Goal: Information Seeking & Learning: Check status

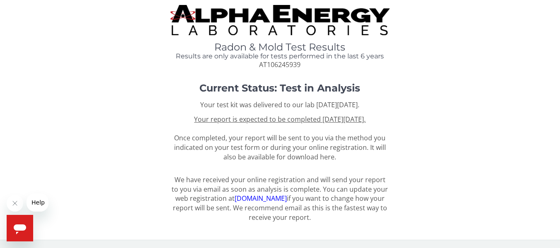
scroll to position [11, 0]
click at [42, 201] on span "Help" at bounding box center [37, 202] width 13 height 7
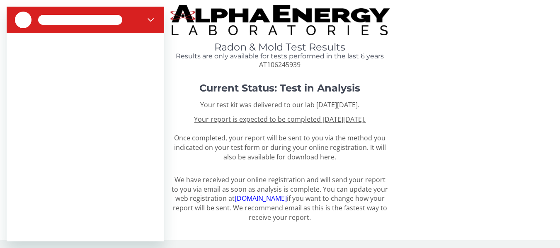
scroll to position [0, 0]
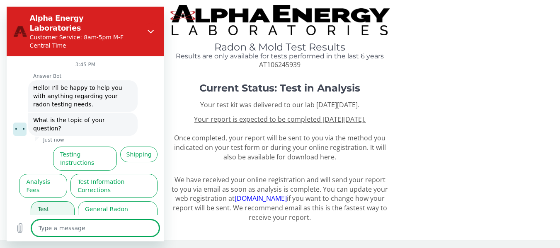
click at [50, 201] on button "Test Results" at bounding box center [53, 213] width 44 height 24
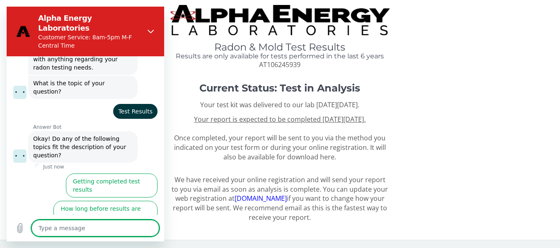
scroll to position [52, 0]
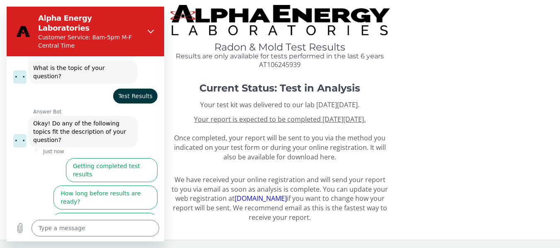
click at [88, 240] on button "I didn't get my test results" at bounding box center [116, 252] width 81 height 24
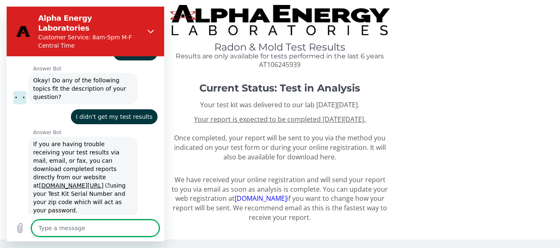
scroll to position [116, 0]
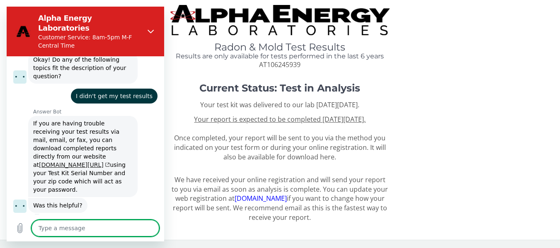
click at [88, 162] on link "[DOMAIN_NAME][URL]" at bounding box center [74, 165] width 71 height 7
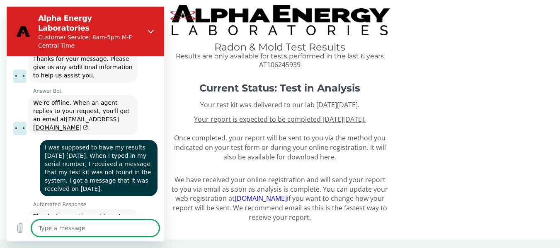
scroll to position [0, 0]
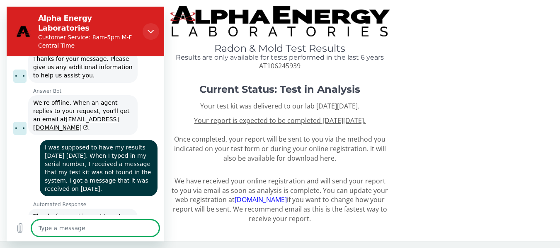
click at [151, 28] on icon "Close" at bounding box center [150, 31] width 7 height 7
type textarea "x"
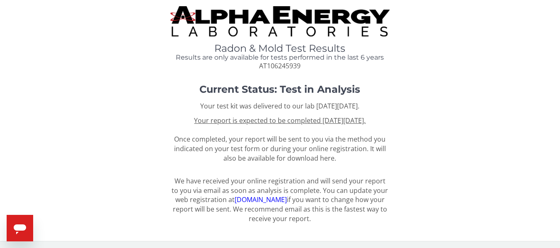
scroll to position [651, 0]
click at [292, 121] on u "Your report is expected to be completed on Wednesday, August 20th 2025." at bounding box center [279, 120] width 171 height 9
click at [242, 119] on u "Your report is expected to be completed on Wednesday, August 20th 2025." at bounding box center [279, 120] width 171 height 9
click at [239, 204] on link "register.aelabs.com" at bounding box center [260, 199] width 52 height 9
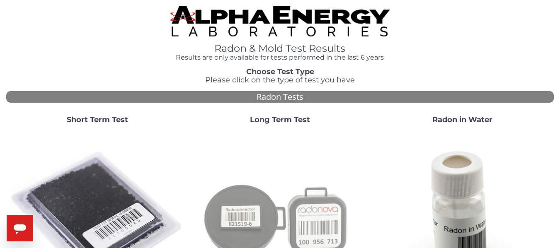
click at [233, 209] on img at bounding box center [280, 219] width 176 height 176
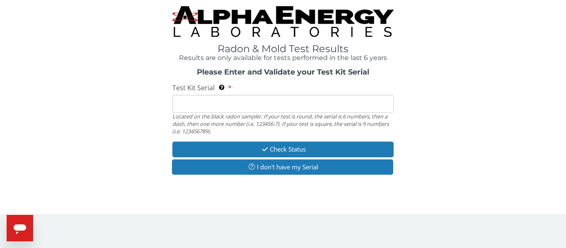
click at [240, 101] on input "Test Kit Serial Located on the black radon sampler. If your test is round, the …" at bounding box center [282, 104] width 221 height 18
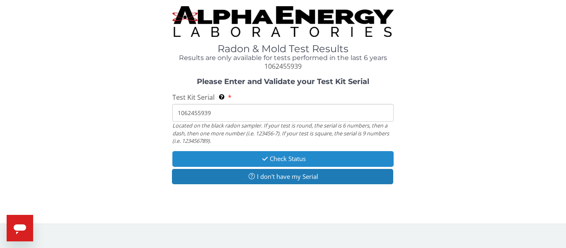
type input "1062455939"
click at [260, 160] on icon "button" at bounding box center [265, 159] width 10 height 6
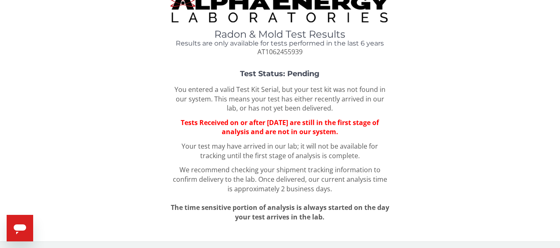
scroll to position [16, 0]
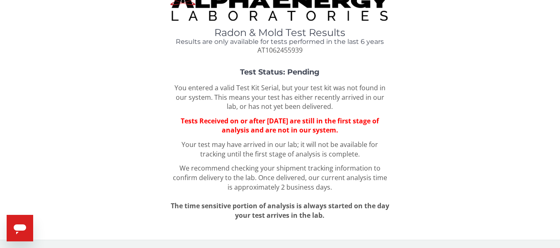
click at [25, 227] on icon "Open messaging window" at bounding box center [20, 230] width 12 height 10
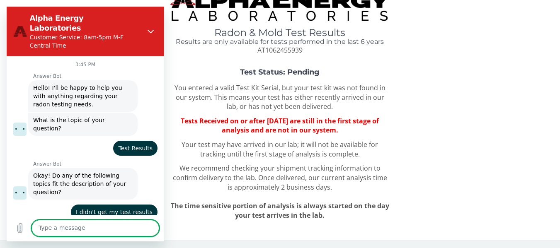
scroll to position [116, 0]
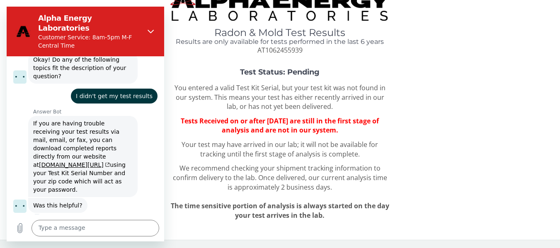
click at [111, 224] on button "No, I still need help" at bounding box center [126, 236] width 64 height 24
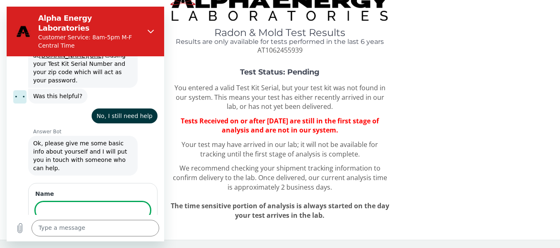
scroll to position [225, 0]
type input "[PERSON_NAME]"
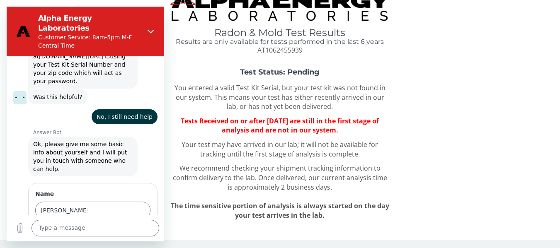
click at [58, 226] on div "1 of 3 Next" at bounding box center [92, 234] width 115 height 17
click at [130, 229] on span "Next" at bounding box center [137, 234] width 14 height 10
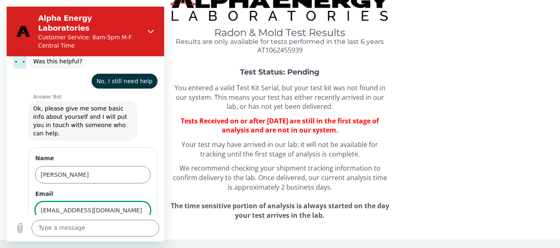
type input "[EMAIL_ADDRESS][DOMAIN_NAME]"
click at [64, 226] on div "2 of 3 Next" at bounding box center [92, 234] width 115 height 17
click at [130, 229] on span "Next" at bounding box center [137, 234] width 14 height 10
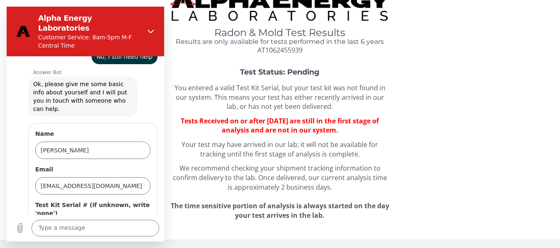
scroll to position [296, 0]
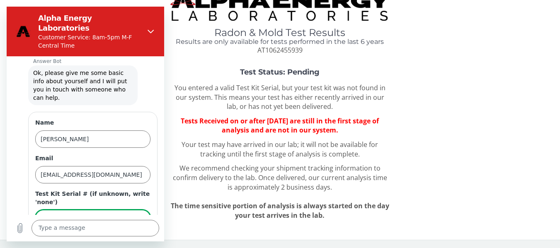
type input "1062455939"
click at [129, 237] on span "Send" at bounding box center [136, 242] width 14 height 10
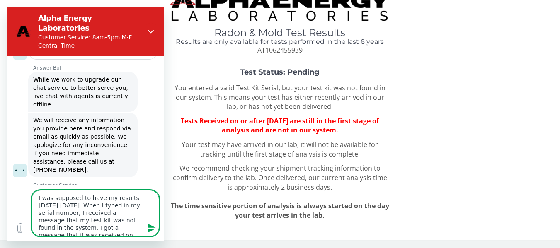
scroll to position [3, 0]
type textarea "I was supposed to have my results [DATE] [DATE]. When I typed in my serial numb…"
click at [147, 227] on icon "Send message" at bounding box center [152, 228] width 10 height 10
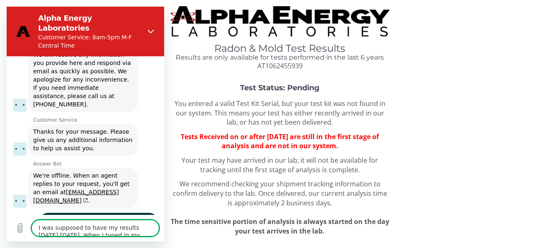
scroll to position [578, 0]
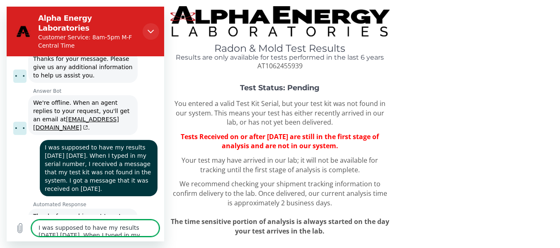
click at [150, 28] on icon "Close" at bounding box center [150, 31] width 7 height 7
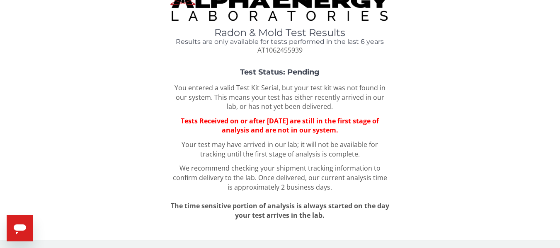
scroll to position [0, 0]
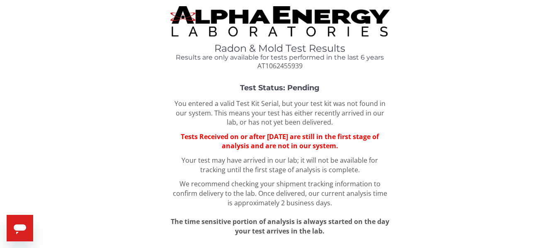
click at [204, 18] on img at bounding box center [279, 21] width 219 height 30
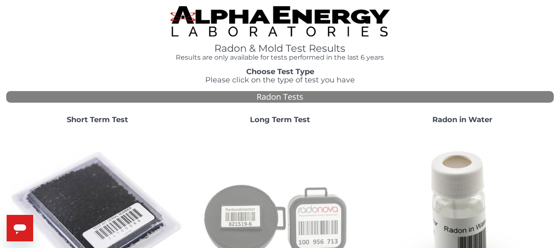
click at [247, 190] on img at bounding box center [280, 219] width 176 height 176
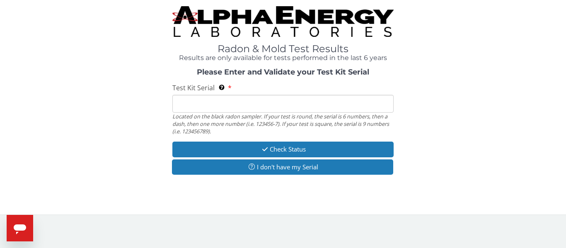
click at [220, 107] on input "Test Kit Serial Located on the black radon sampler. If your test is round, the …" at bounding box center [282, 104] width 221 height 18
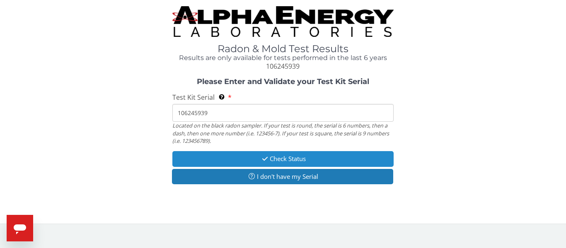
type input "106245939"
click at [269, 152] on button "Check Status" at bounding box center [282, 158] width 221 height 15
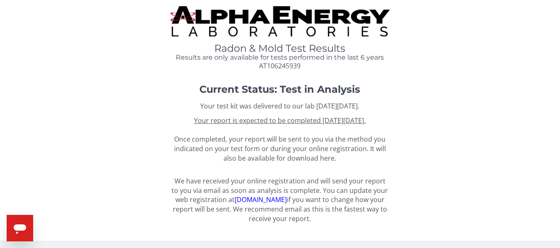
scroll to position [11, 0]
